Goal: Check status: Check status

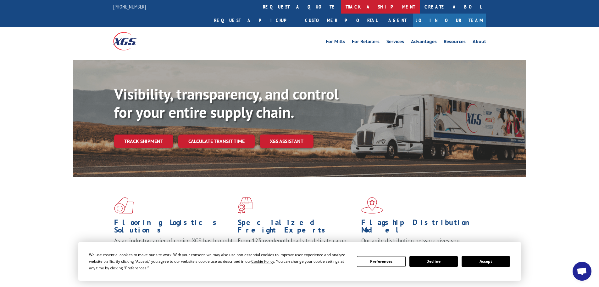
click at [341, 2] on link "track a shipment" at bounding box center [380, 7] width 79 height 14
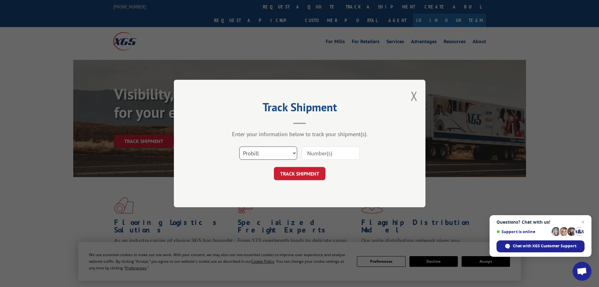
click at [259, 154] on select "Select category... Probill BOL PO" at bounding box center [268, 152] width 58 height 13
select select "bol"
click at [239, 146] on select "Select category... Probill BOL PO" at bounding box center [268, 152] width 58 height 13
click at [315, 154] on input at bounding box center [331, 152] width 58 height 13
paste input "6042807"
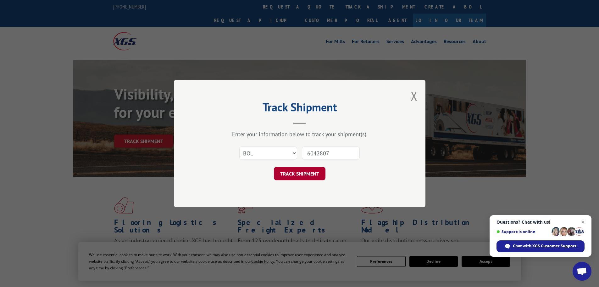
type input "6042807"
click at [303, 173] on button "TRACK SHIPMENT" at bounding box center [300, 173] width 52 height 13
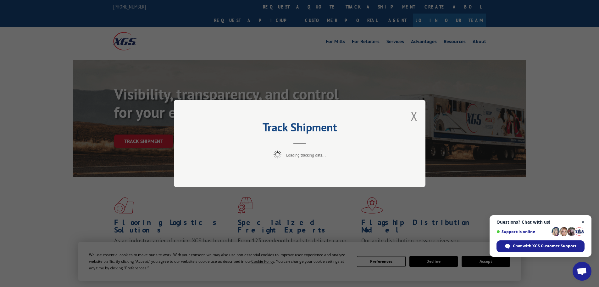
click at [585, 221] on span "Close chat" at bounding box center [583, 222] width 8 height 8
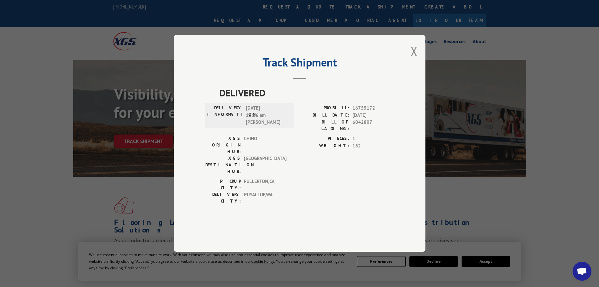
scroll to position [31, 0]
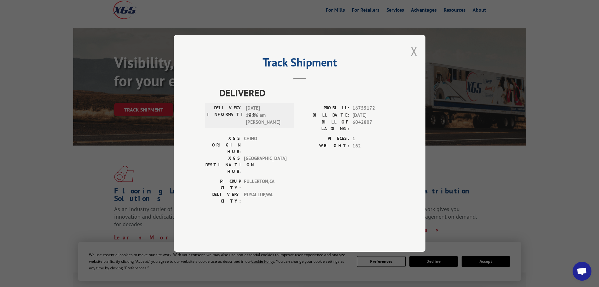
click at [414, 59] on button "Close modal" at bounding box center [414, 51] width 7 height 17
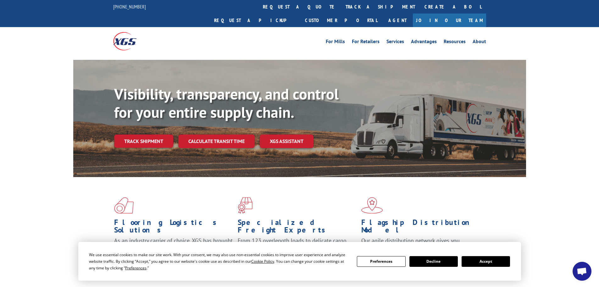
click at [478, 263] on button "Accept" at bounding box center [486, 261] width 48 height 11
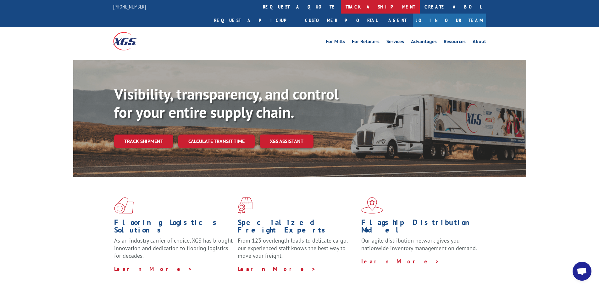
click at [341, 1] on link "track a shipment" at bounding box center [380, 7] width 79 height 14
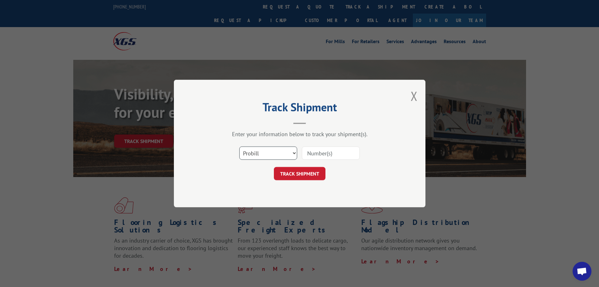
click at [273, 152] on select "Select category... Probill BOL PO" at bounding box center [268, 152] width 58 height 13
select select "bol"
click at [239, 146] on select "Select category... Probill BOL PO" at bounding box center [268, 152] width 58 height 13
click at [313, 155] on input at bounding box center [331, 152] width 58 height 13
paste input "6042794"
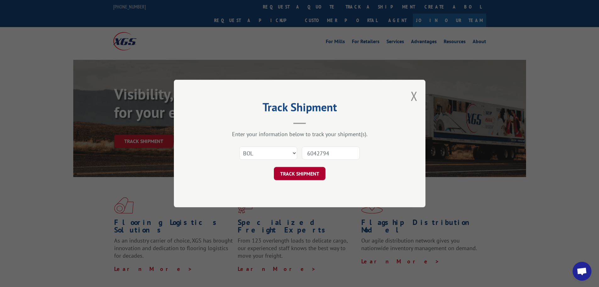
type input "6042794"
click at [306, 171] on button "TRACK SHIPMENT" at bounding box center [300, 173] width 52 height 13
